Goal: Feedback & Contribution: Contribute content

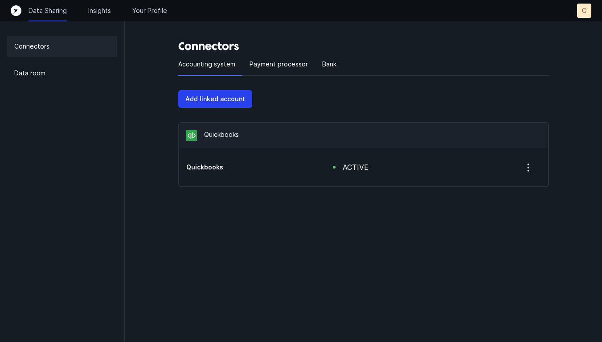
click at [316, 159] on div "Quickbooks active" at bounding box center [363, 167] width 369 height 38
click at [215, 148] on div "Quickbooks active" at bounding box center [363, 167] width 369 height 38
click at [258, 66] on p "Payment processor" at bounding box center [279, 64] width 58 height 11
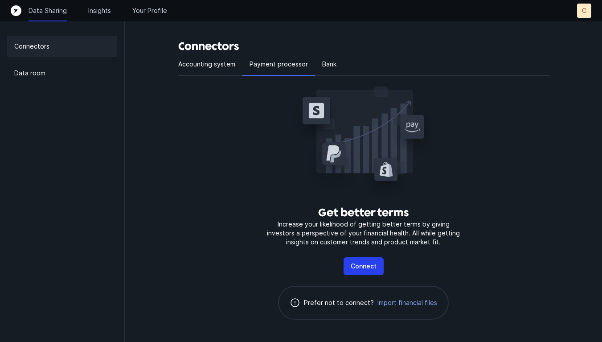
click at [331, 52] on h3 "Connectors" at bounding box center [363, 46] width 371 height 14
click at [327, 66] on p "Bank" at bounding box center [329, 64] width 14 height 11
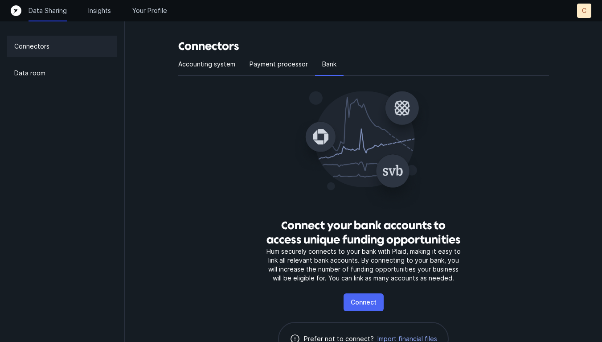
click at [359, 304] on p "Connect" at bounding box center [364, 302] width 26 height 11
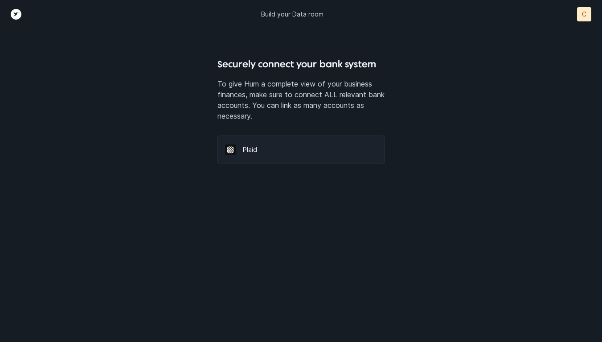
click at [260, 144] on div "Plaid" at bounding box center [300, 149] width 167 height 29
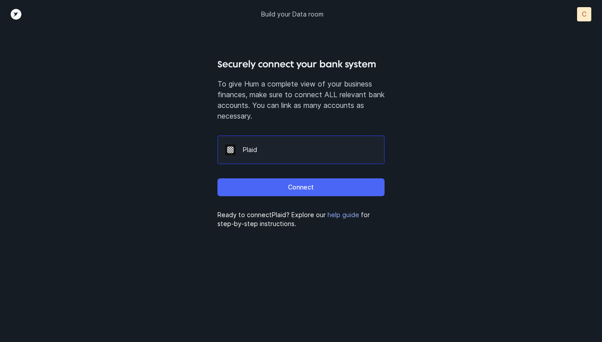
click at [294, 191] on p "Connect" at bounding box center [301, 187] width 26 height 11
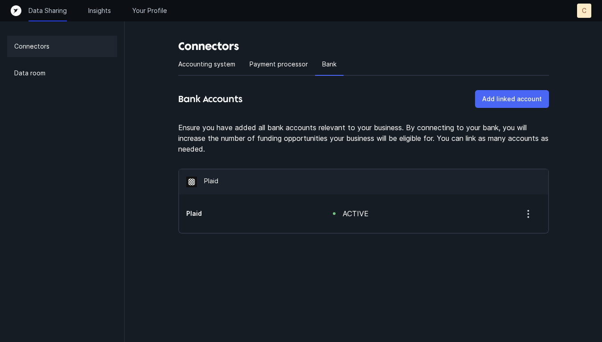
click at [513, 98] on p "Add linked account" at bounding box center [512, 99] width 60 height 11
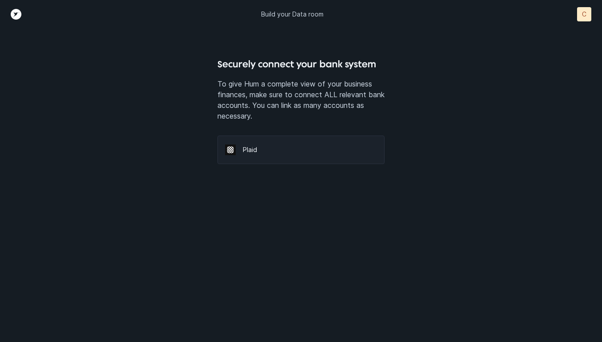
click at [253, 146] on p "Plaid" at bounding box center [310, 149] width 134 height 9
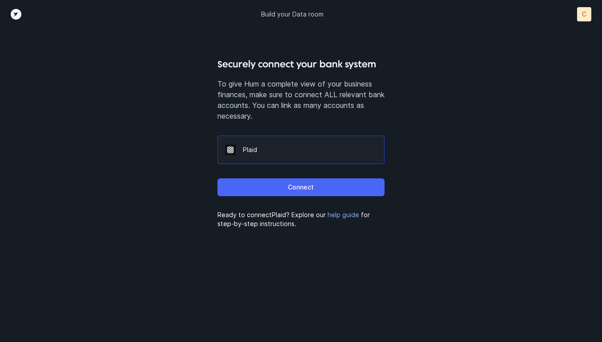
click at [267, 181] on button "Connect" at bounding box center [300, 187] width 167 height 18
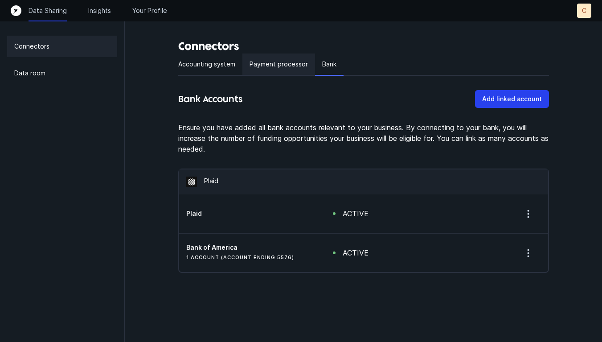
click at [275, 59] on p "Payment processor" at bounding box center [279, 64] width 58 height 11
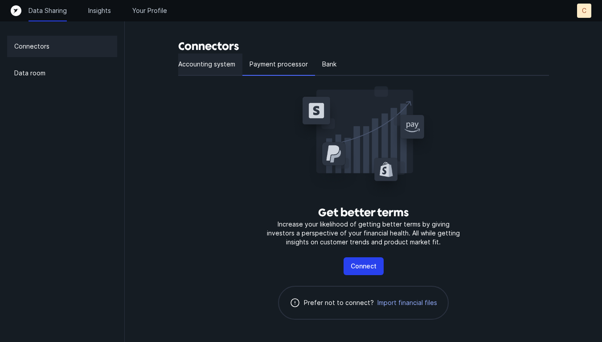
click at [178, 64] on p "Accounting system" at bounding box center [206, 64] width 57 height 11
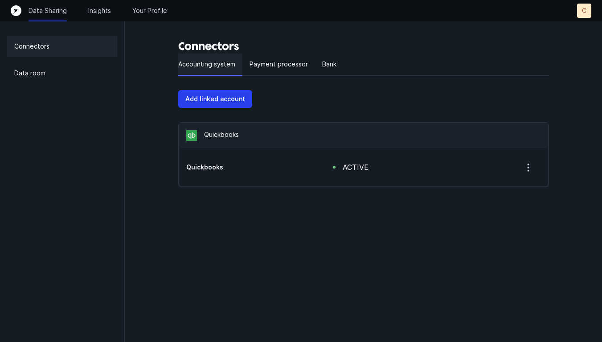
click at [241, 71] on div "Accounting system" at bounding box center [210, 64] width 64 height 22
click at [262, 67] on p "Payment processor" at bounding box center [279, 64] width 58 height 11
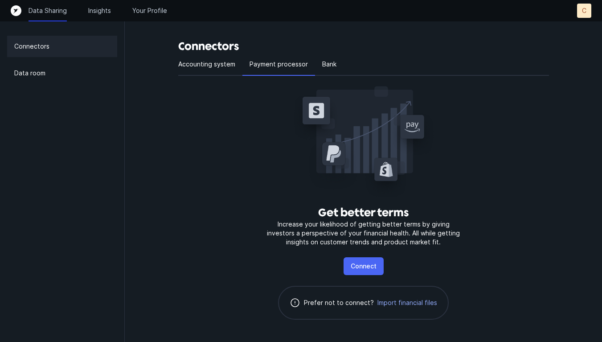
click at [375, 263] on p "Connect" at bounding box center [364, 266] width 26 height 11
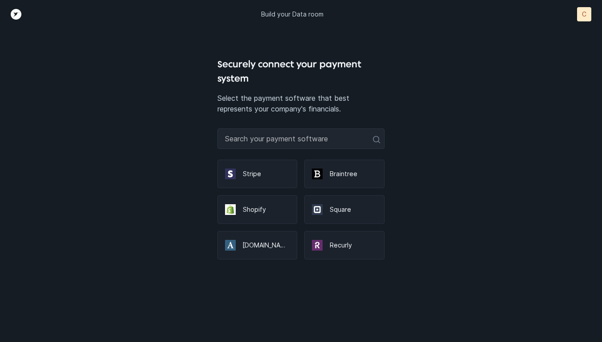
click at [12, 22] on div "Build your Data room C C" at bounding box center [301, 14] width 602 height 29
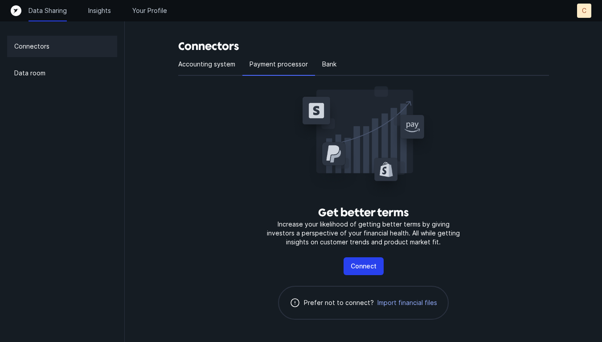
click at [168, 1] on div "Data Sharing Insights Your Profile C C" at bounding box center [301, 10] width 602 height 21
click at [154, 5] on div "Data Sharing Insights Your Profile C C" at bounding box center [301, 11] width 581 height 14
click at [152, 12] on p "Your Profile" at bounding box center [149, 10] width 35 height 9
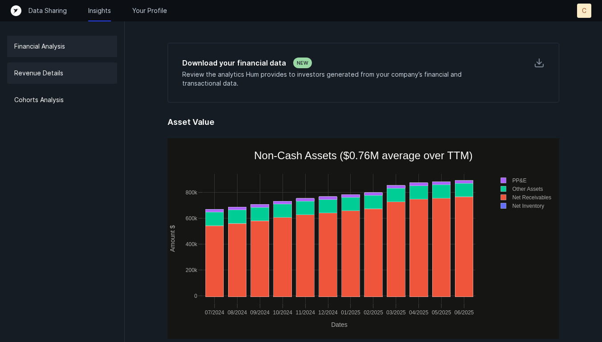
click at [66, 74] on div "Revenue Details" at bounding box center [62, 72] width 110 height 21
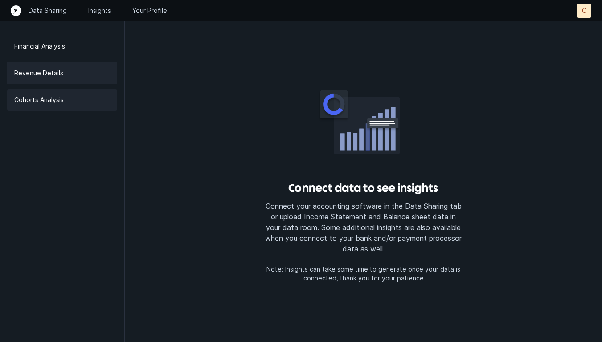
click at [64, 101] on div "Cohorts Analysis" at bounding box center [62, 99] width 110 height 21
click at [55, 13] on p "Data Sharing" at bounding box center [48, 10] width 38 height 9
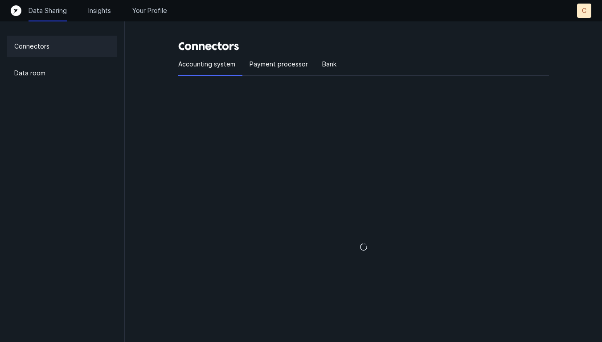
click at [583, 13] on p "C" at bounding box center [584, 10] width 4 height 9
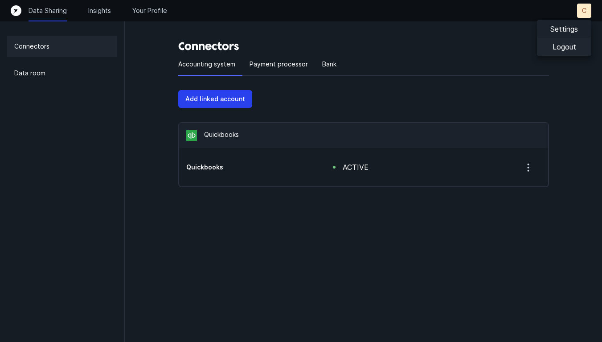
click at [558, 33] on p "Settings" at bounding box center [564, 29] width 28 height 11
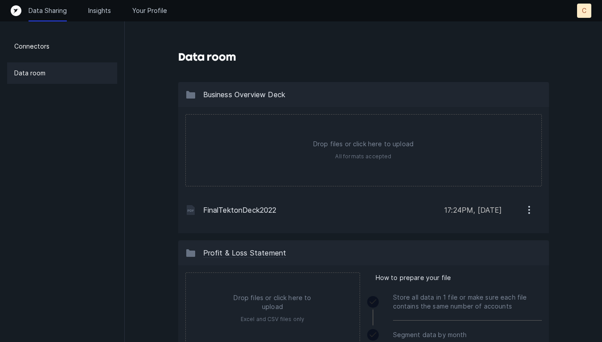
click at [533, 213] on icon "button" at bounding box center [529, 209] width 11 height 11
click at [505, 250] on button "Remove" at bounding box center [492, 255] width 100 height 18
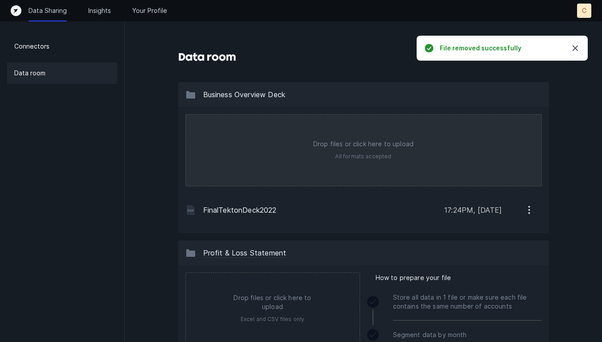
click at [347, 149] on input "file" at bounding box center [364, 150] width 356 height 71
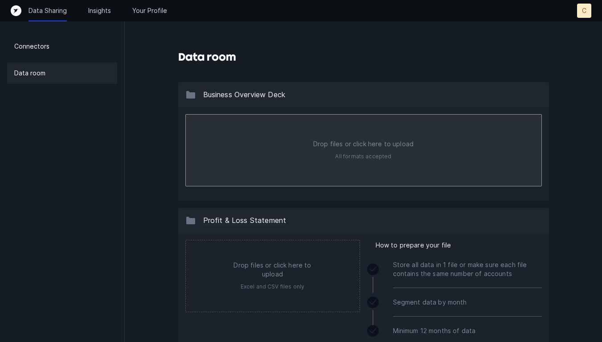
type input "C:\fakepath\TektonDeck2025.pdf"
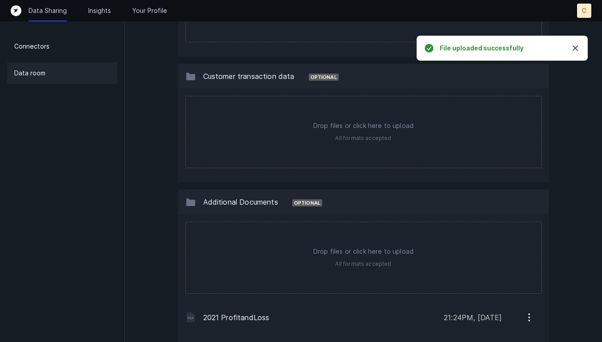
scroll to position [776, 0]
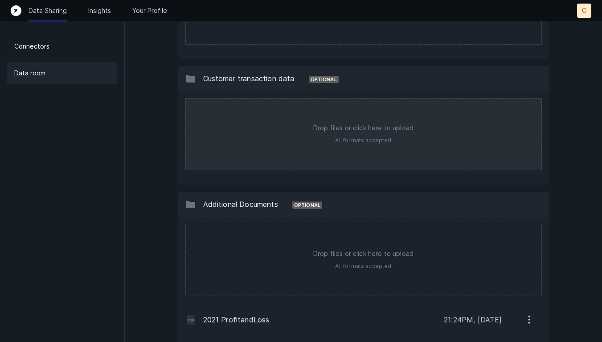
click at [344, 120] on input "file" at bounding box center [364, 133] width 356 height 71
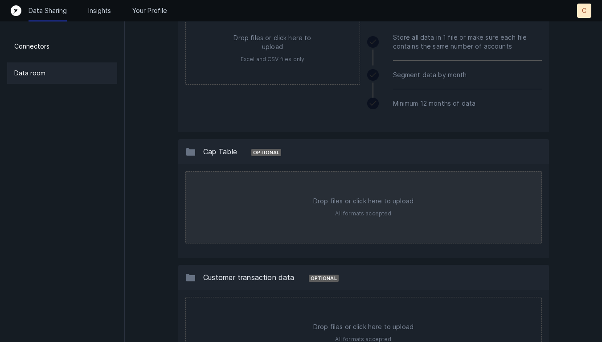
scroll to position [587, 0]
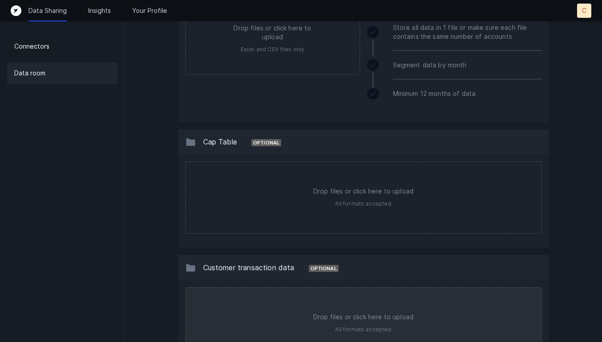
click at [361, 309] on input "file" at bounding box center [364, 322] width 356 height 71
type input "C:\fakepath\TektonLA – Valuation Bridge One-Pager (3).pdf"
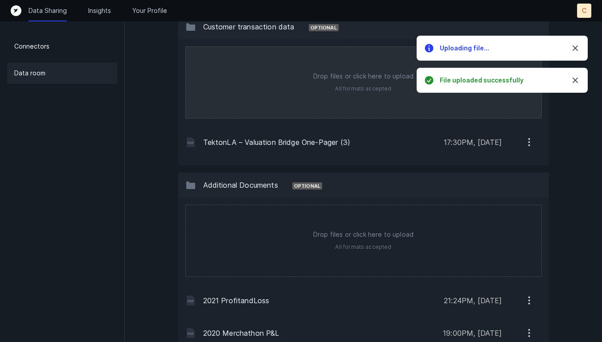
scroll to position [845, 0]
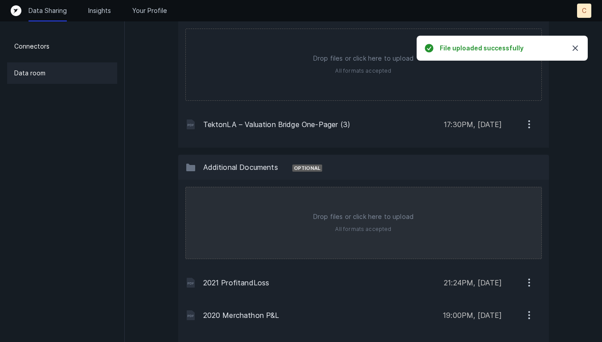
click at [332, 216] on input "file" at bounding box center [364, 222] width 356 height 71
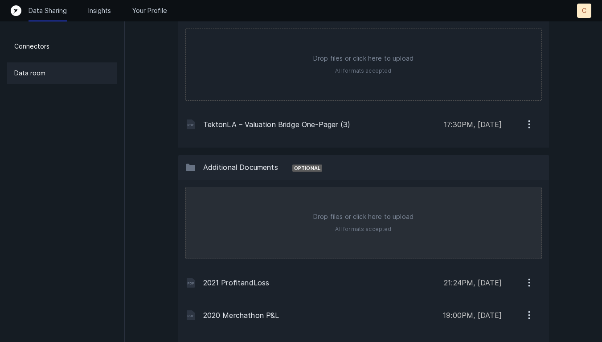
type input "C:\fakepath\Partnership Analysis for Tekton (1).pdf"
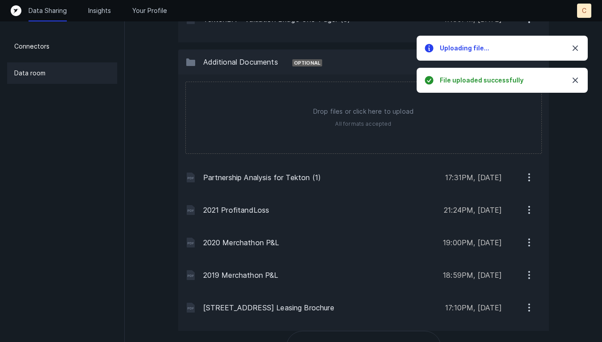
scroll to position [949, 0]
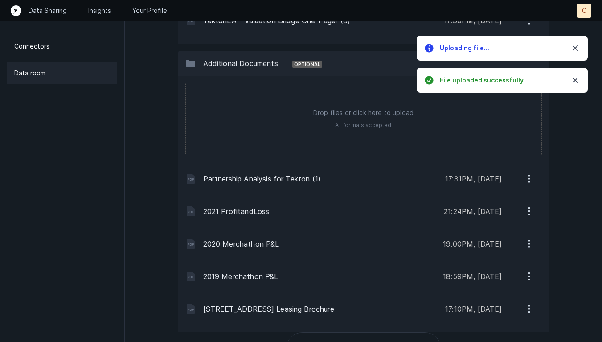
click at [532, 304] on icon "button" at bounding box center [529, 308] width 11 height 11
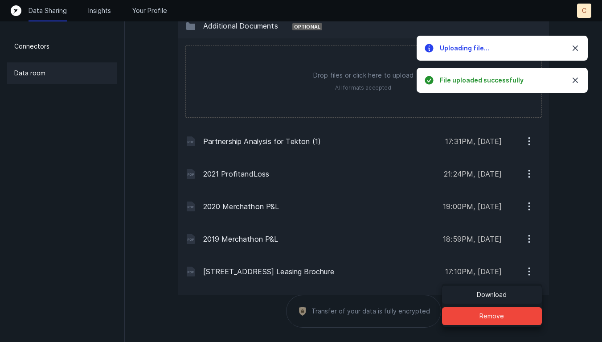
scroll to position [990, 0]
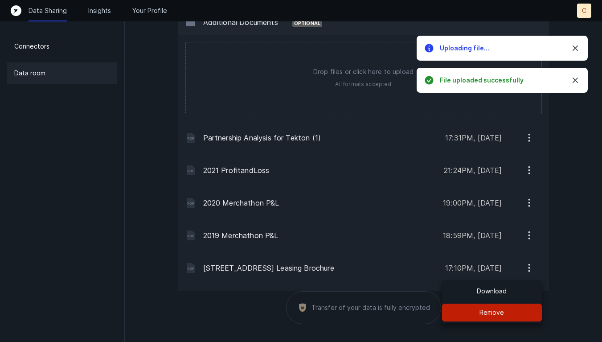
click at [494, 307] on p "Remove" at bounding box center [492, 312] width 25 height 11
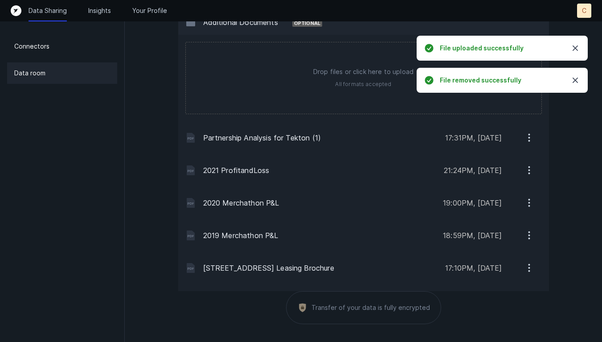
scroll to position [958, 0]
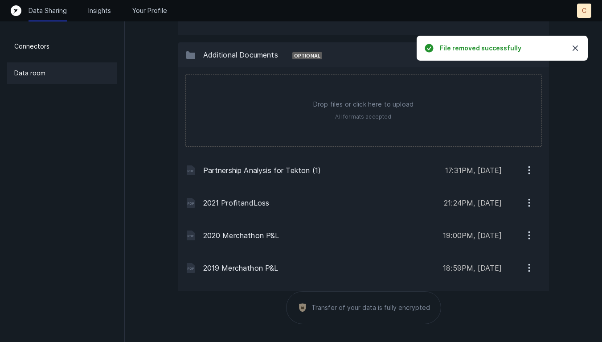
click at [527, 262] on icon "button" at bounding box center [529, 267] width 11 height 11
click at [497, 305] on button "Remove" at bounding box center [492, 312] width 100 height 18
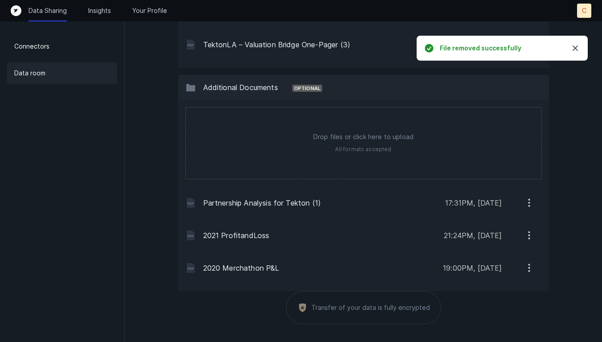
click at [529, 259] on button "button" at bounding box center [529, 267] width 25 height 18
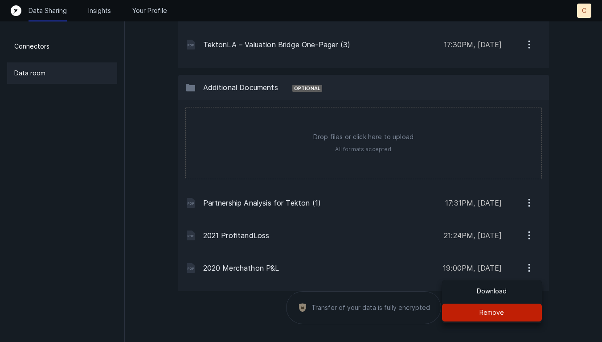
click at [509, 315] on button "Remove" at bounding box center [492, 312] width 100 height 18
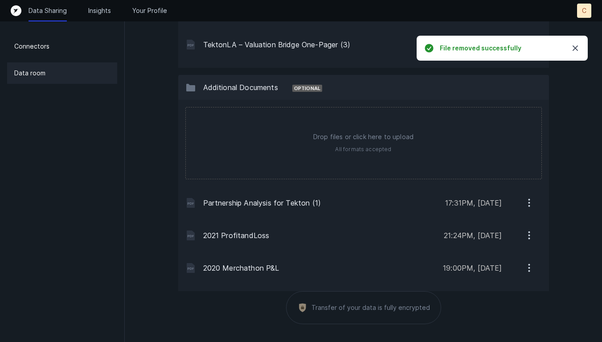
scroll to position [893, 0]
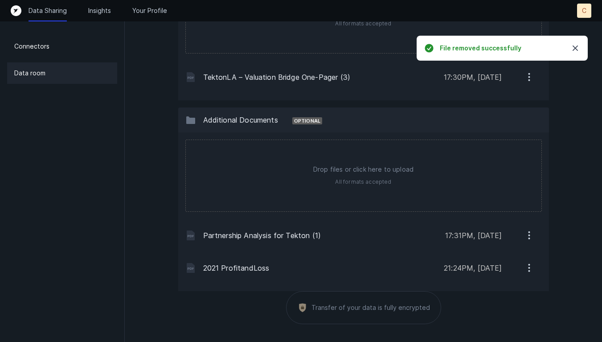
click at [528, 270] on icon "button" at bounding box center [529, 267] width 11 height 11
click at [512, 310] on button "Remove" at bounding box center [492, 312] width 100 height 18
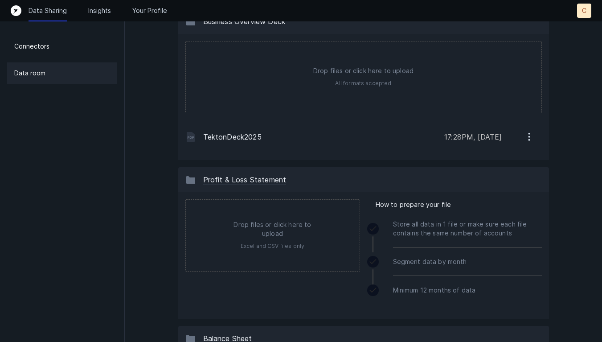
scroll to position [0, 0]
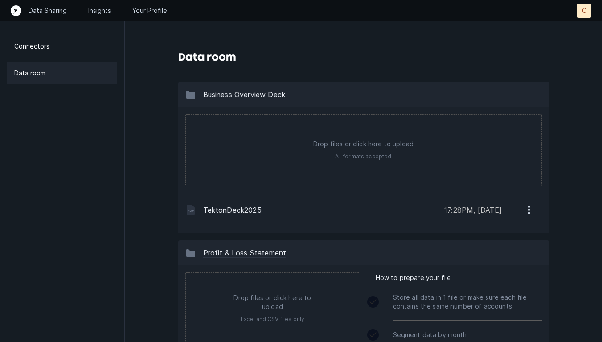
click at [15, 11] on icon "Top" at bounding box center [16, 10] width 11 height 11
